Goal: Transaction & Acquisition: Purchase product/service

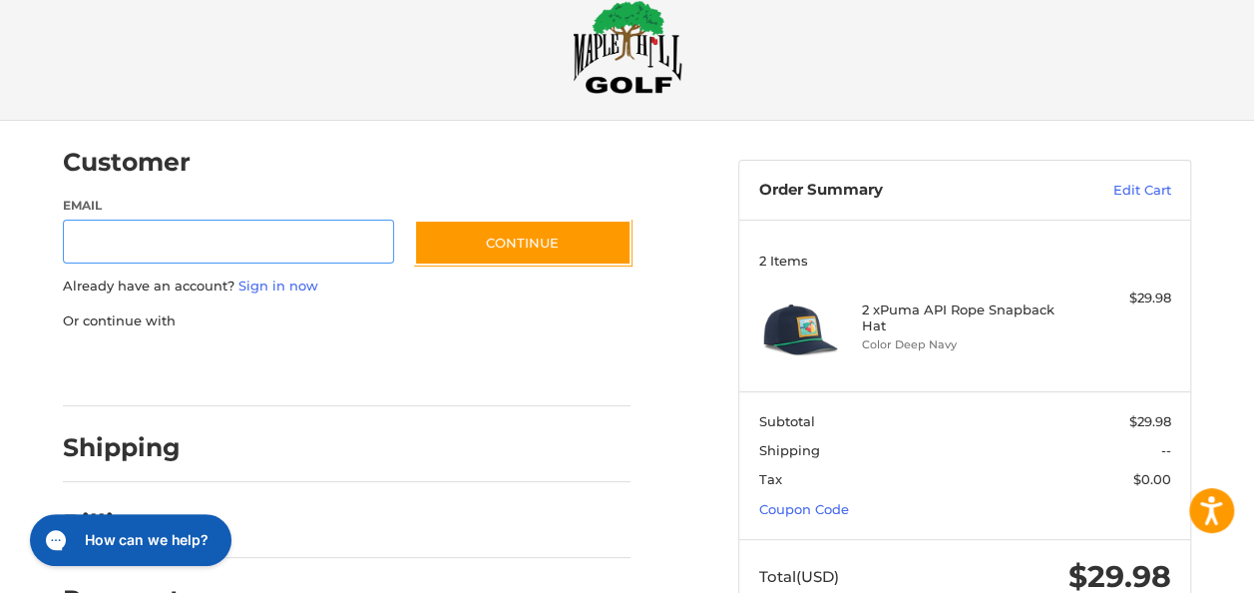
scroll to position [41, 0]
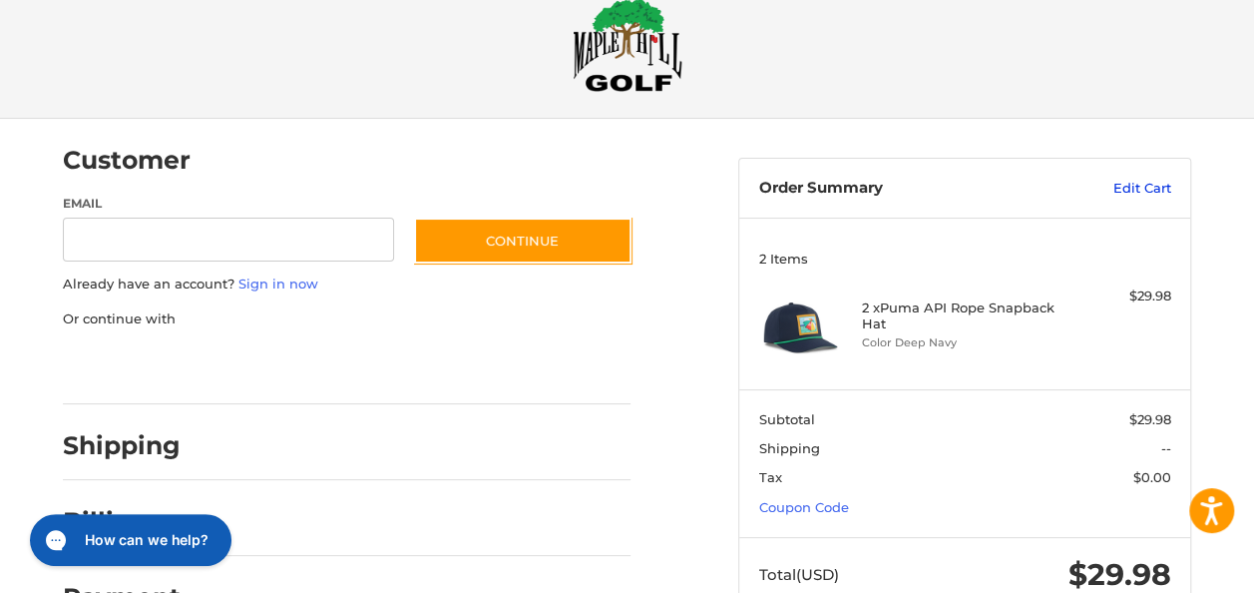
click at [1126, 180] on link "Edit Cart" at bounding box center [1106, 189] width 132 height 20
